Goal: Information Seeking & Learning: Understand process/instructions

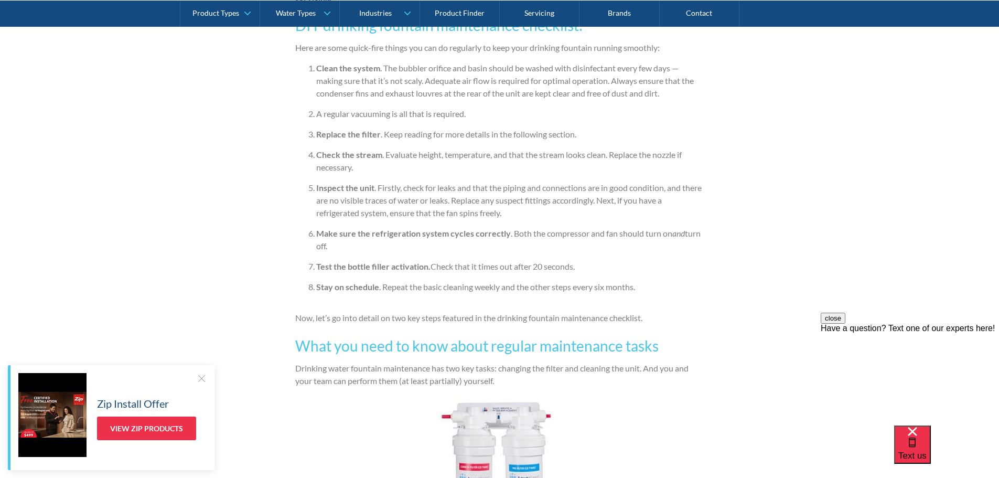
scroll to position [786, 0]
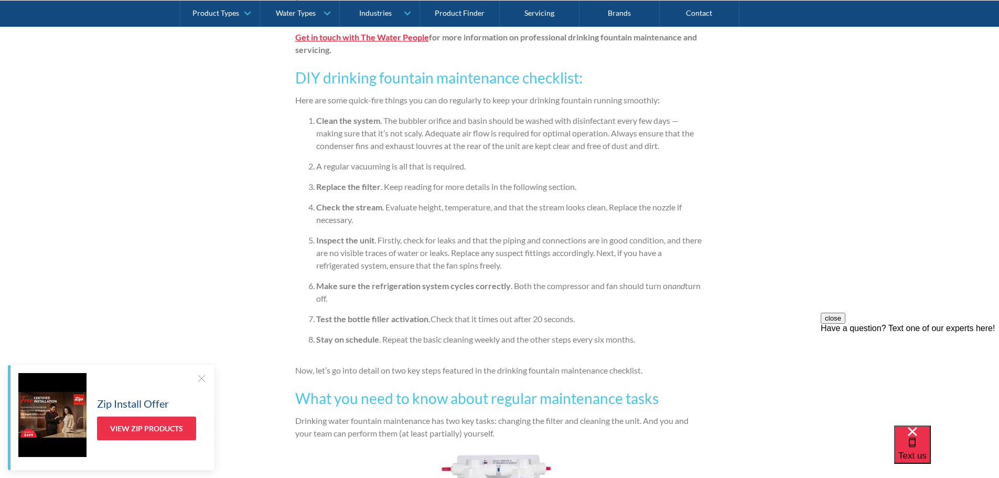
click at [525, 271] on li "Inspect the unit . Firstly, check for leaks and that the piping and connections…" at bounding box center [510, 253] width 388 height 38
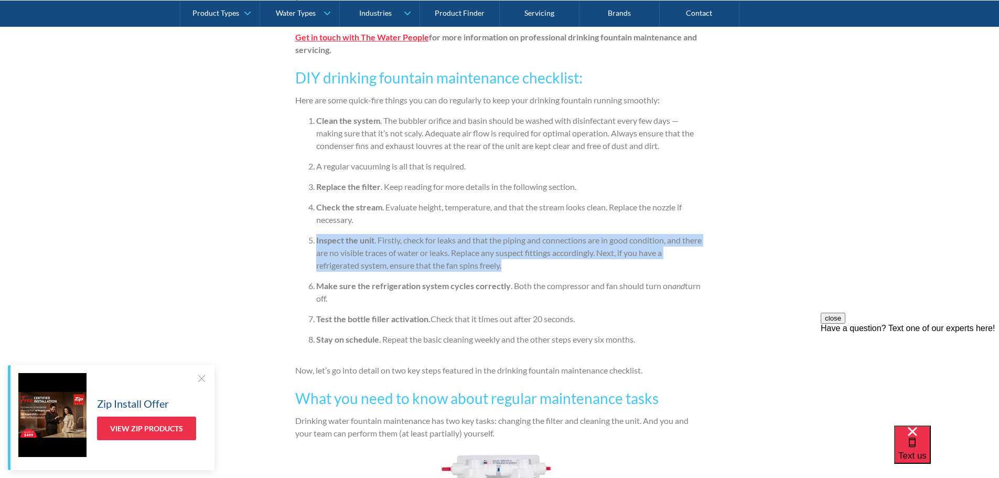
drag, startPoint x: 505, startPoint y: 267, endPoint x: 305, endPoint y: 245, distance: 200.9
click at [305, 245] on ol "Clean the system . The bubbler orifice and basin should be washed with disinfec…" at bounding box center [499, 233] width 409 height 239
copy li "Inspect the unit . Firstly, check for leaks and that the piping and connections…"
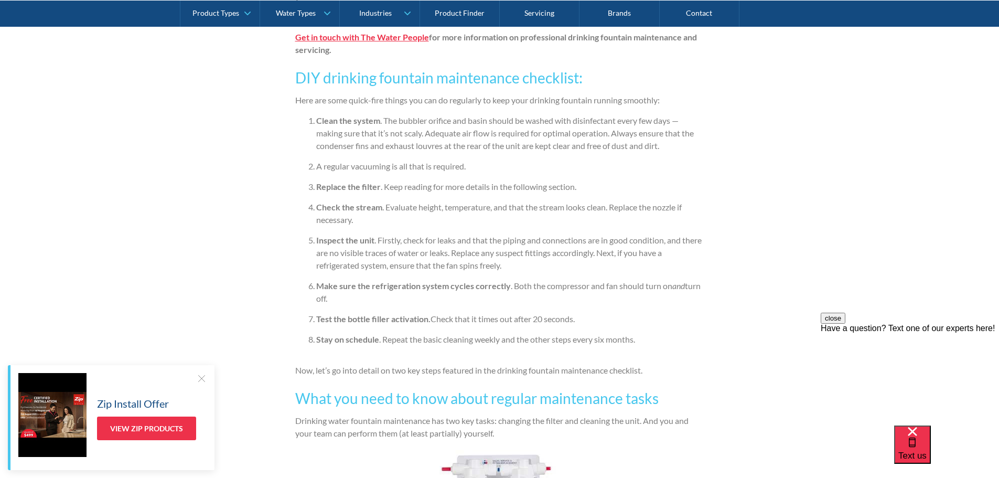
click at [561, 299] on li "Make sure the refrigeration system cycles correctly . Both the compressor and f…" at bounding box center [510, 291] width 388 height 25
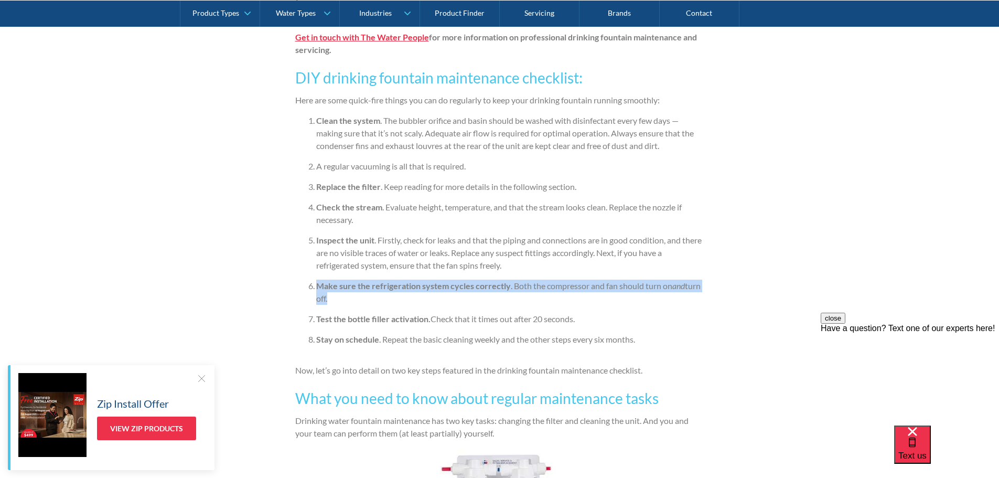
drag, startPoint x: 362, startPoint y: 302, endPoint x: 317, endPoint y: 283, distance: 48.9
click at [317, 283] on li "Make sure the refrigeration system cycles correctly . Both the compressor and f…" at bounding box center [510, 291] width 388 height 25
copy li "Make sure the refrigeration system cycles correctly . Both the compressor and f…"
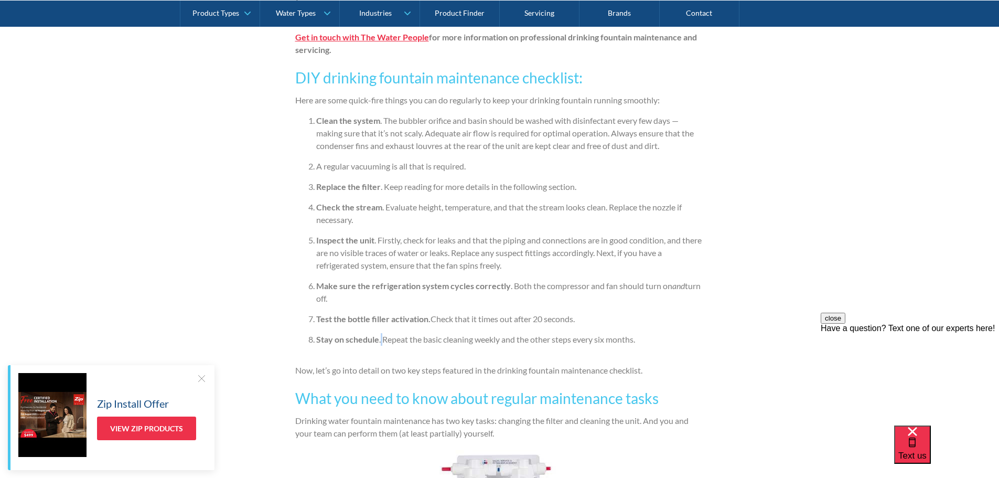
click at [382, 337] on li "Stay on schedule . Repeat the basic cleaning weekly and the other steps every s…" at bounding box center [510, 339] width 388 height 13
click at [474, 351] on ol "Clean the system . The bubbler orifice and basin should be washed with disinfec…" at bounding box center [499, 233] width 409 height 239
click at [562, 328] on ol "Clean the system . The bubbler orifice and basin should be washed with disinfec…" at bounding box center [499, 233] width 409 height 239
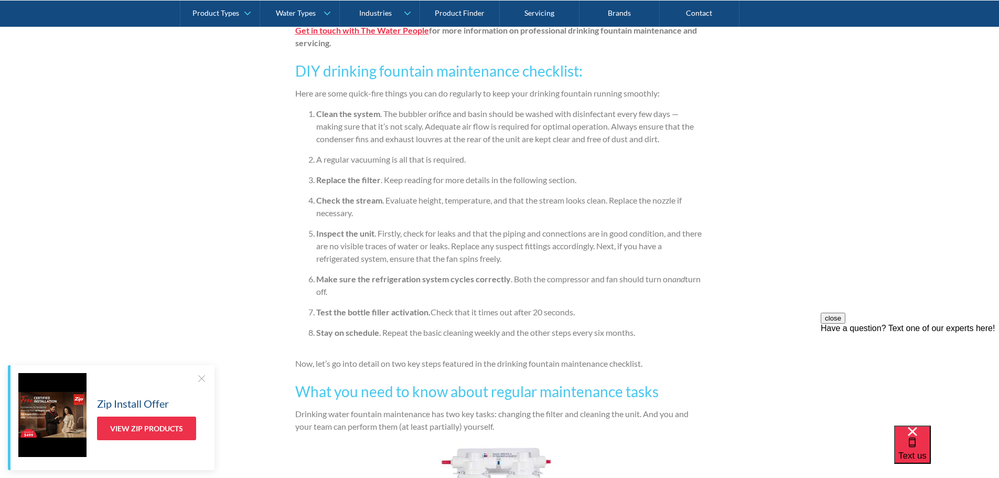
scroll to position [681, 0]
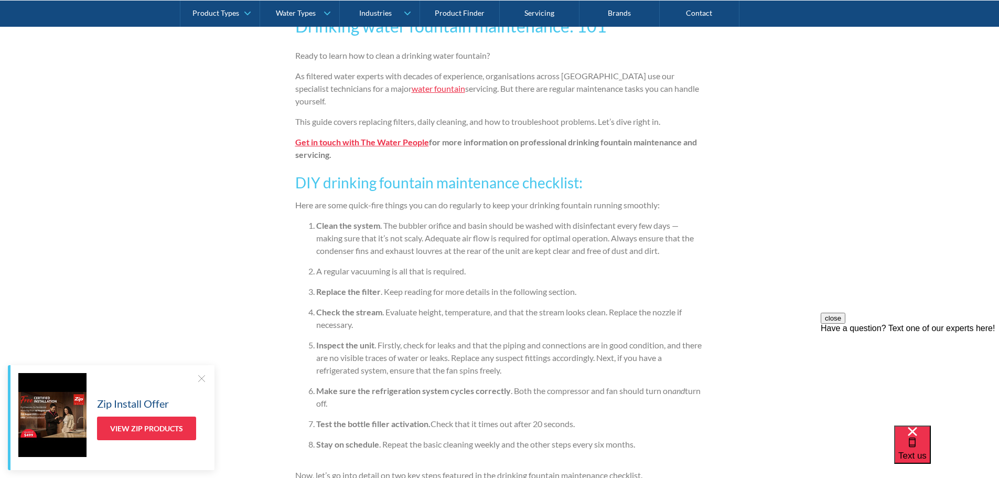
click at [412, 88] on link "water fountain" at bounding box center [438, 88] width 53 height 10
click at [419, 88] on link "water fountain" at bounding box center [438, 88] width 53 height 10
